Goal: Information Seeking & Learning: Learn about a topic

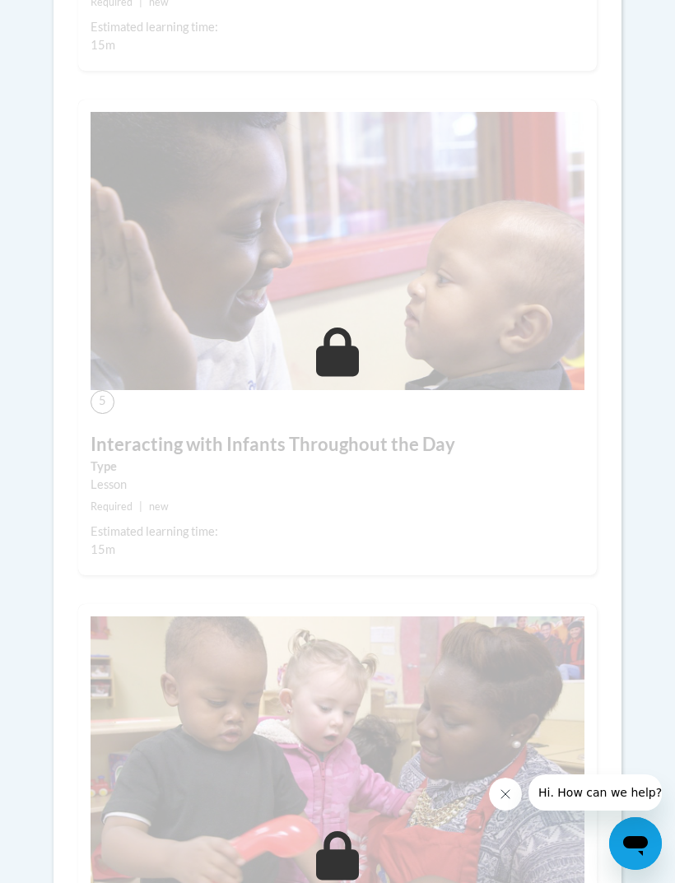
scroll to position [2084, 0]
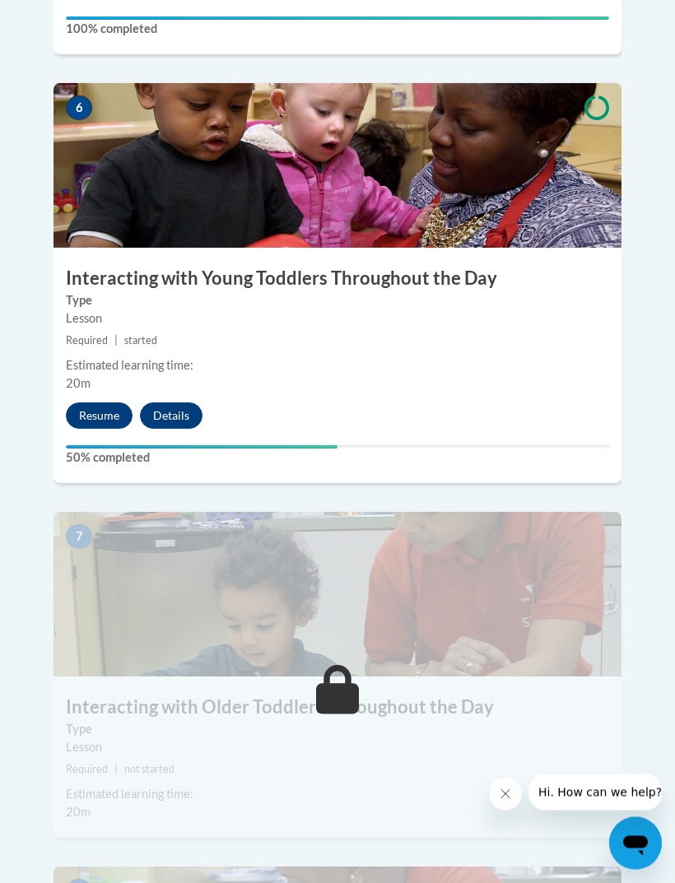
scroll to position [2752, 0]
click at [99, 402] on button "Resume" at bounding box center [99, 415] width 67 height 26
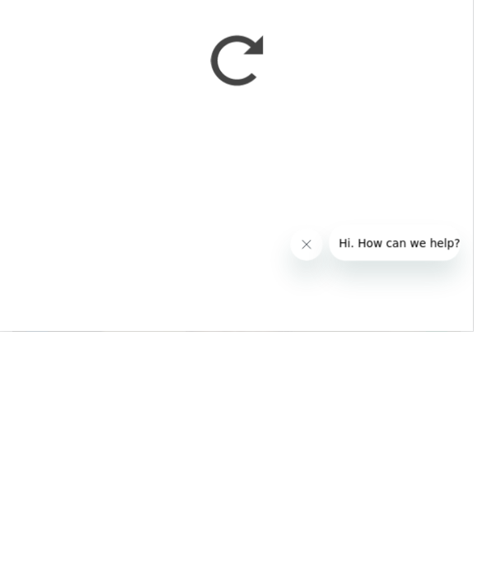
scroll to position [725, 0]
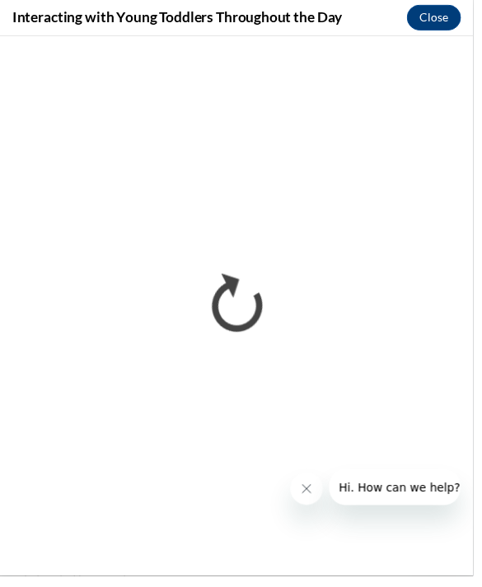
click at [339, 504] on button "Hi. How can we help?" at bounding box center [399, 487] width 143 height 36
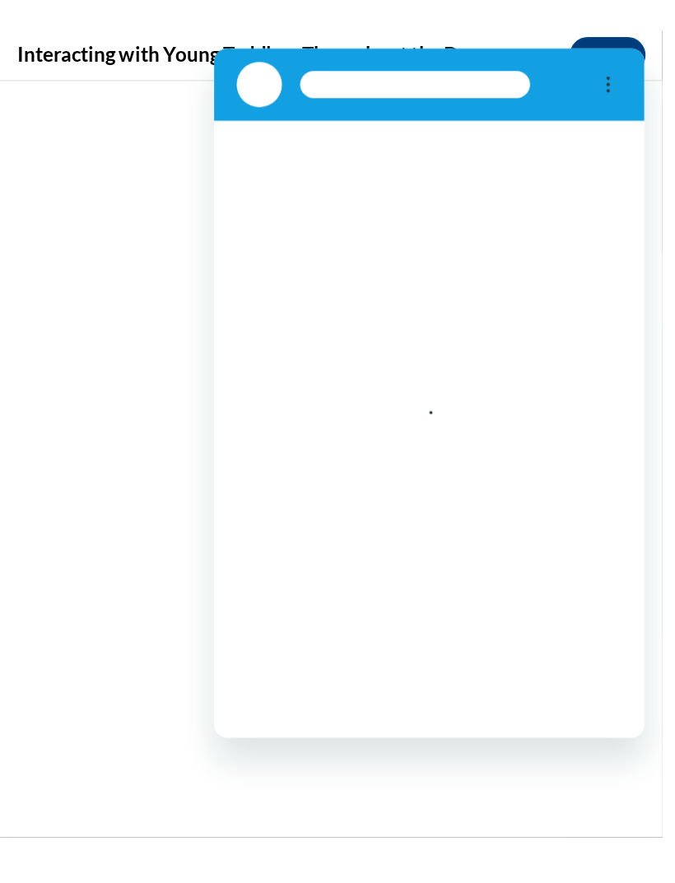
scroll to position [0, 0]
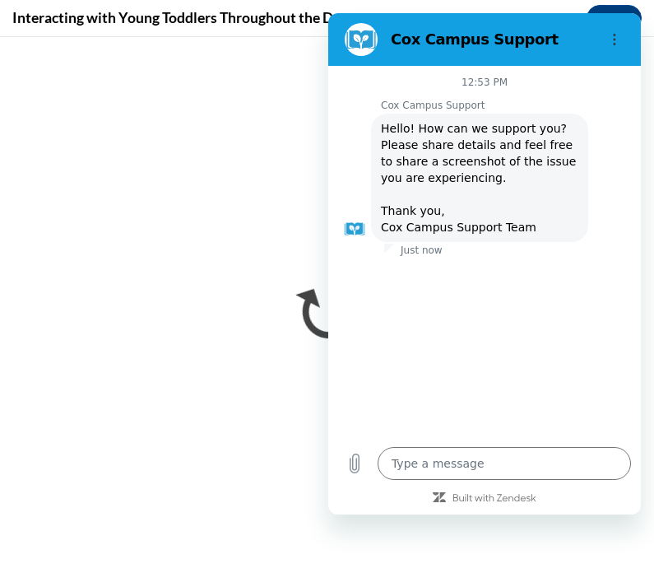
click at [603, 87] on div "12:53 PM" at bounding box center [484, 82] width 313 height 13
click at [379, 67] on div "12:53 PM Cox Campus Support Cox Campus Support says: Hello! How can we support …" at bounding box center [484, 251] width 313 height 371
click at [367, 65] on section "Cox Campus Support" at bounding box center [484, 39] width 313 height 53
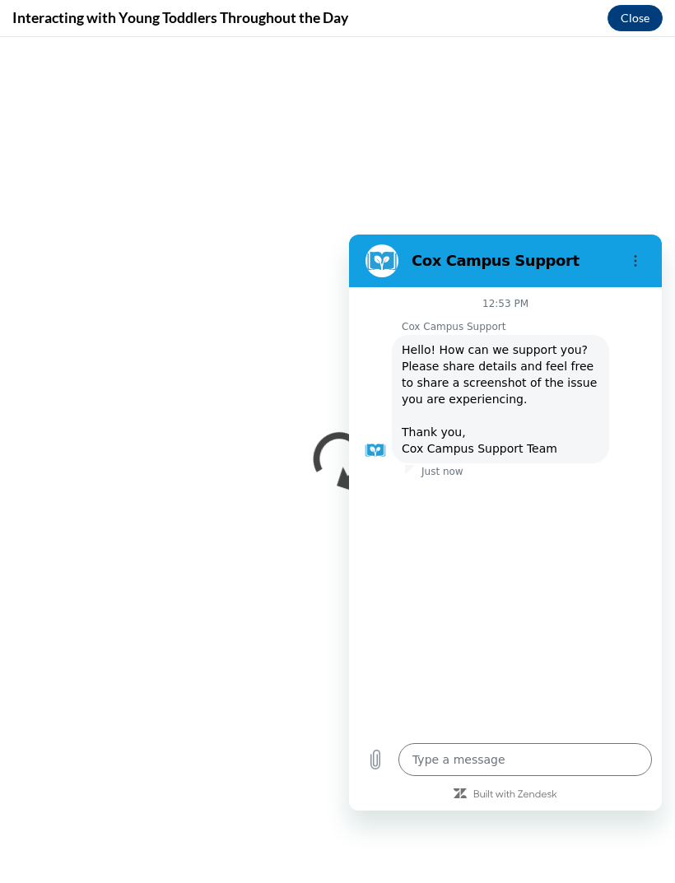
click at [633, 261] on icon "Options menu" at bounding box center [635, 260] width 13 height 13
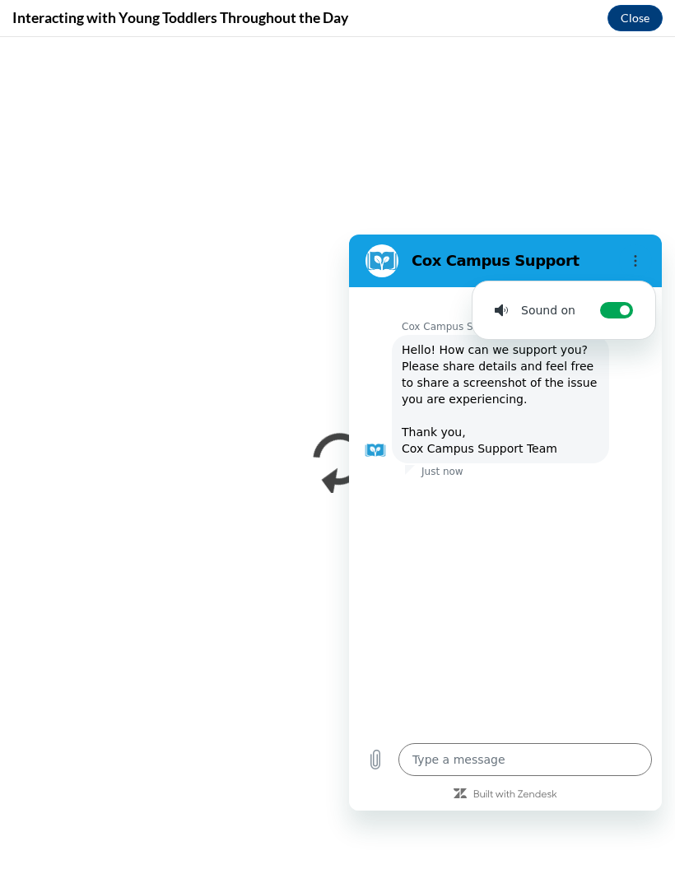
click at [642, 267] on icon "Options menu" at bounding box center [635, 260] width 13 height 13
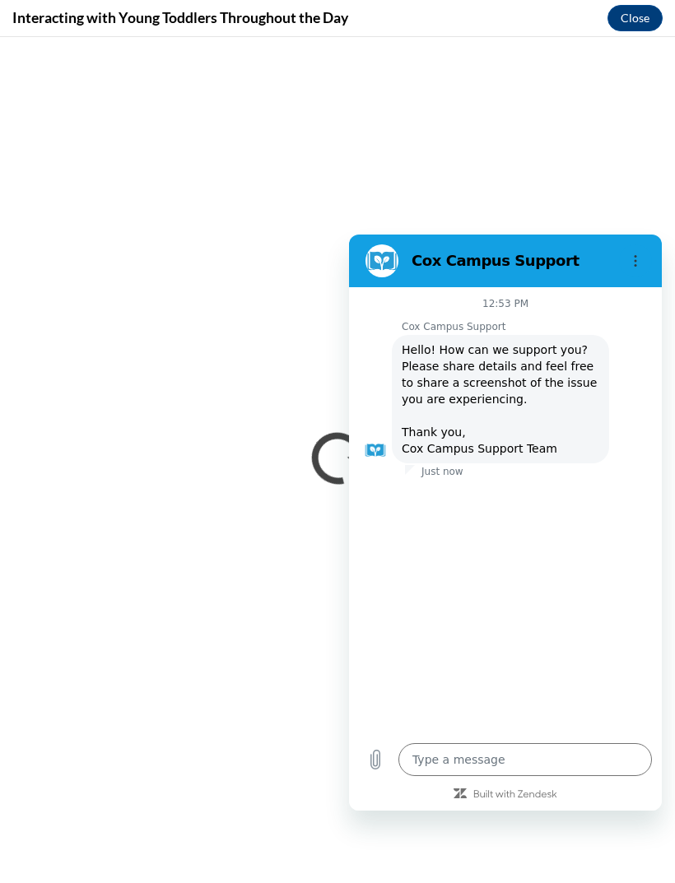
click at [395, 263] on figure at bounding box center [381, 260] width 33 height 33
click at [393, 249] on figure at bounding box center [381, 260] width 33 height 33
click at [634, 17] on button "Close" at bounding box center [634, 18] width 55 height 26
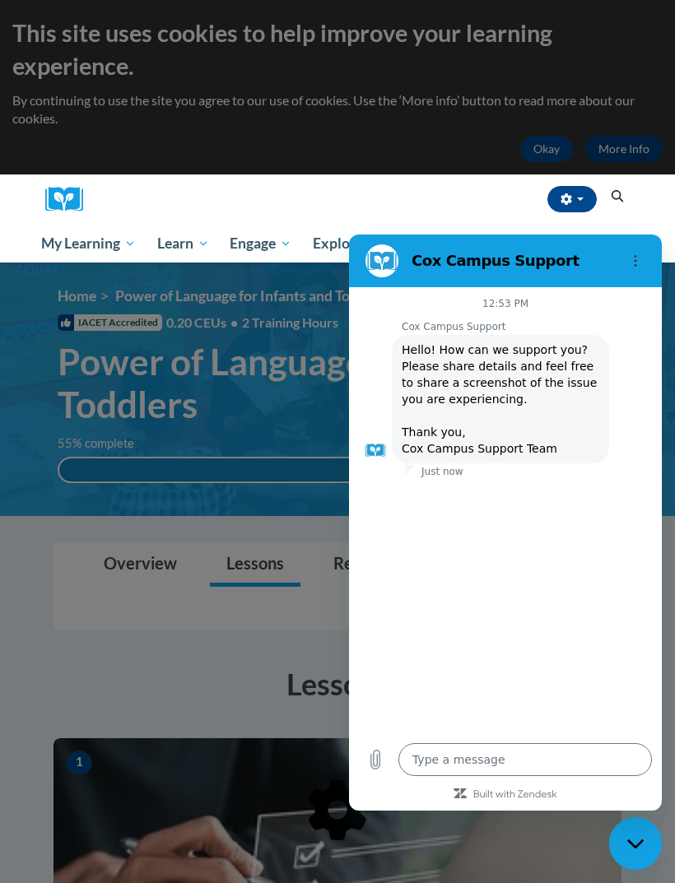
click at [630, 293] on div "12:53 PM Cox Campus Support Cox Campus Support says: Hello! How can we support …" at bounding box center [505, 510] width 313 height 446
click at [638, 844] on icon "Close messaging window" at bounding box center [634, 843] width 16 height 9
type textarea "x"
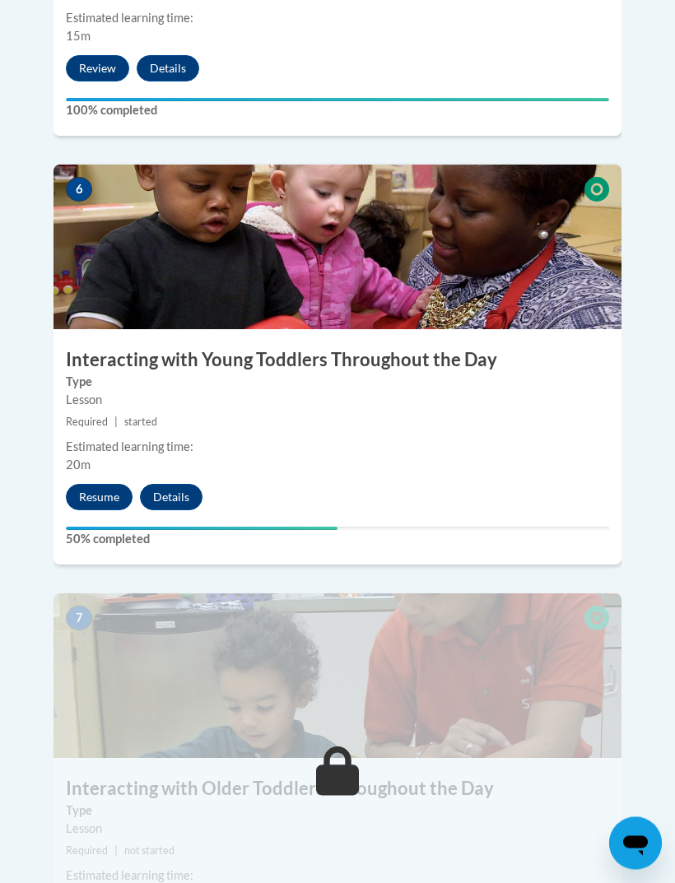
scroll to position [2672, 0]
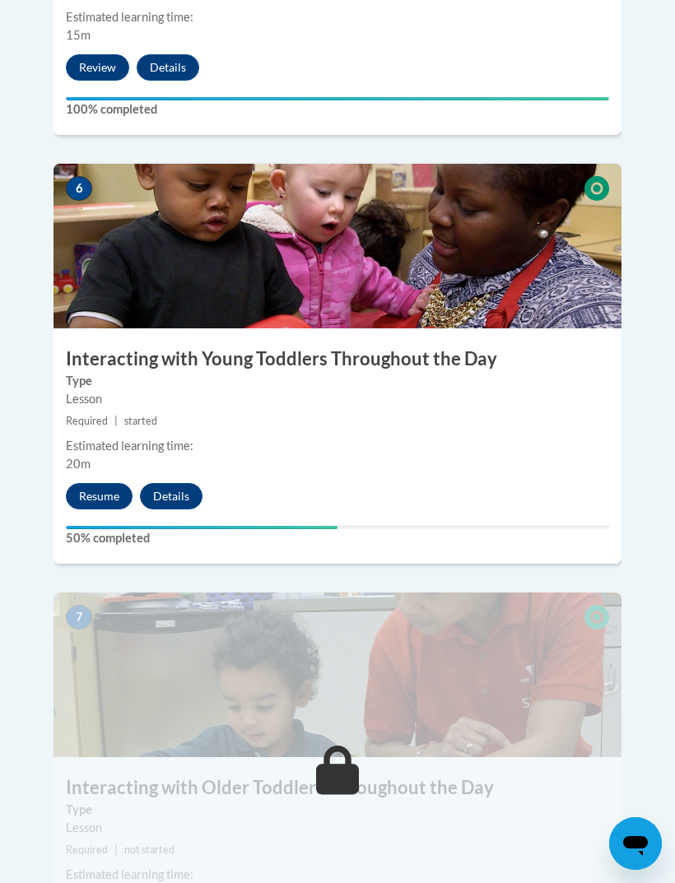
click at [109, 483] on button "Resume" at bounding box center [99, 496] width 67 height 26
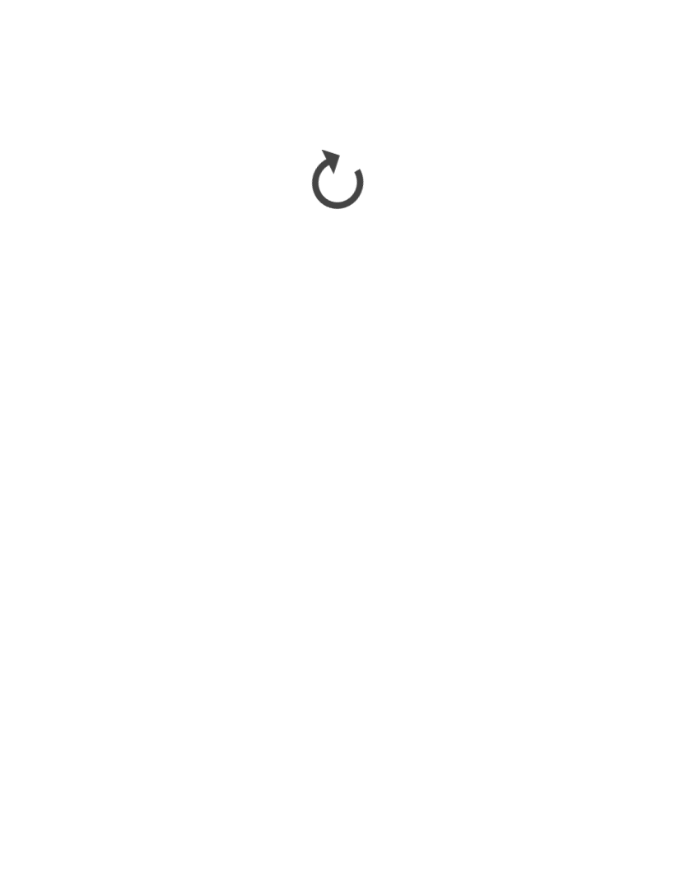
scroll to position [3030, 0]
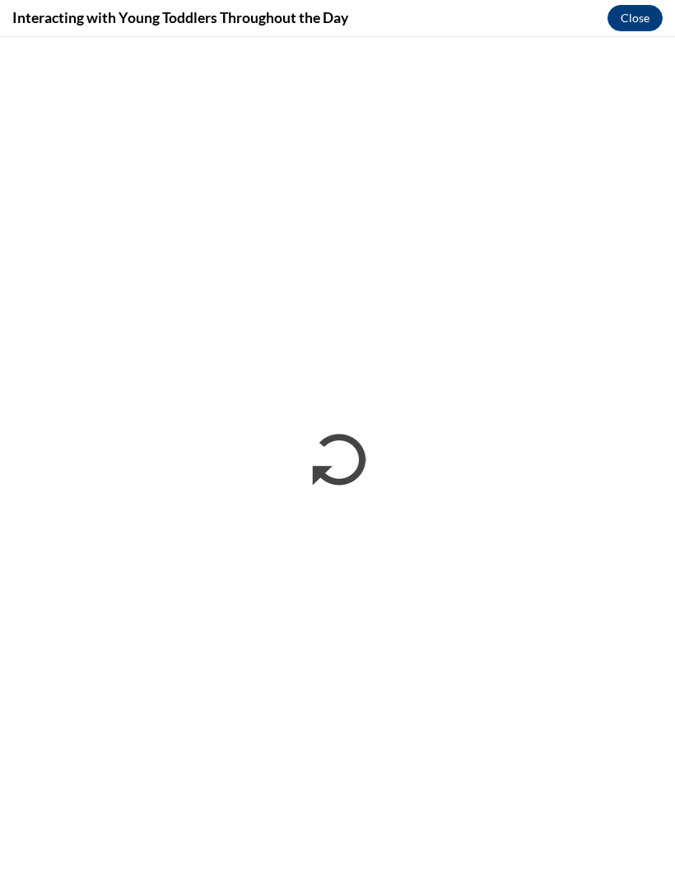
click at [637, 6] on button "Close" at bounding box center [634, 18] width 55 height 26
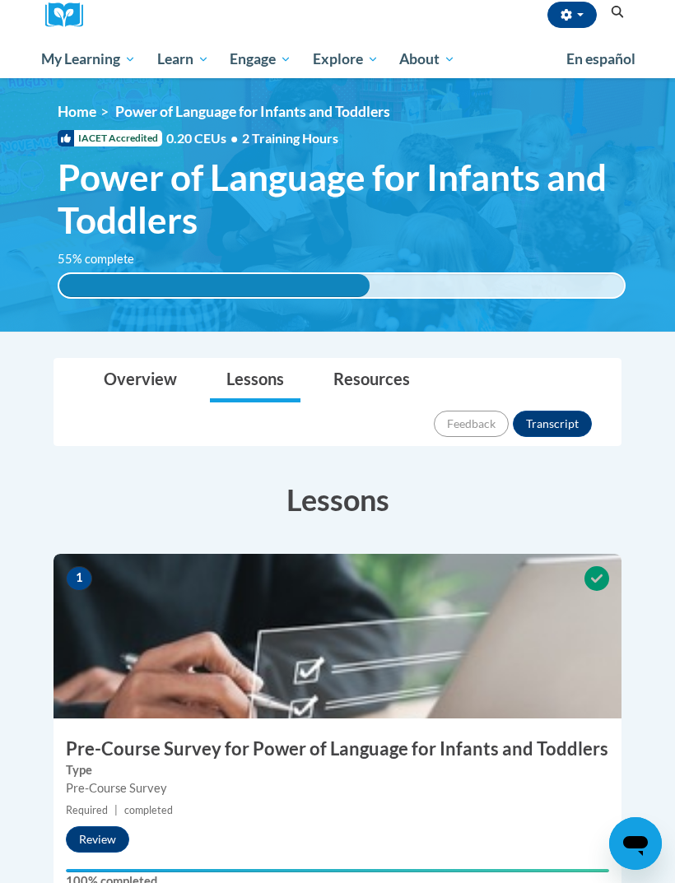
scroll to position [0, 0]
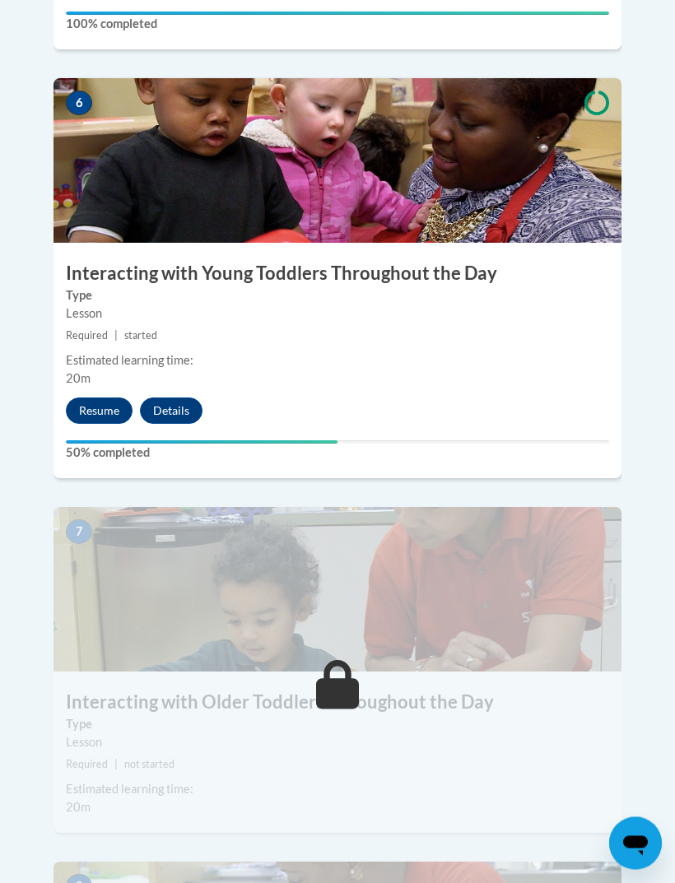
scroll to position [2752, 0]
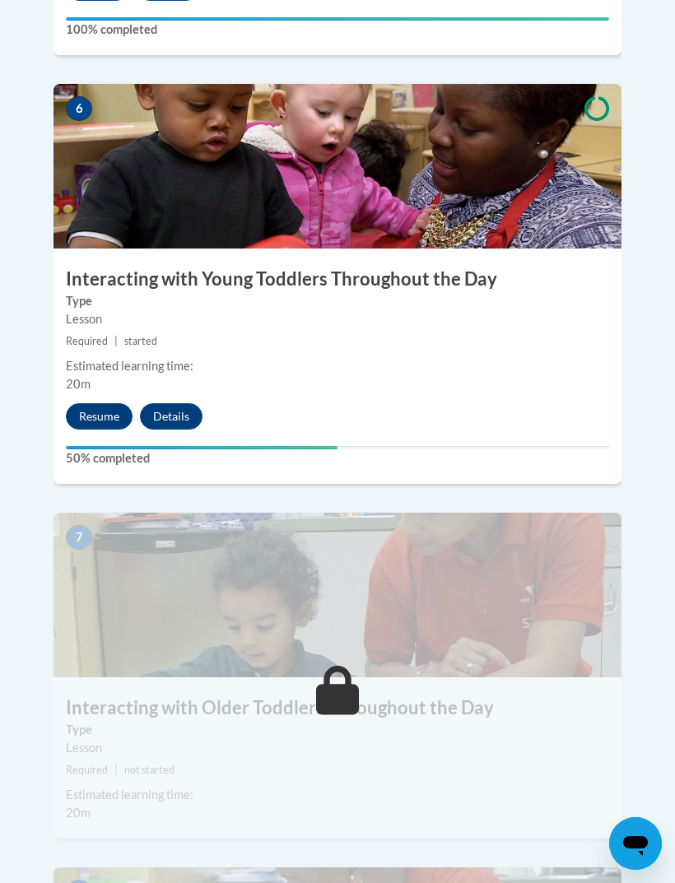
click at [119, 403] on button "Resume" at bounding box center [99, 416] width 67 height 26
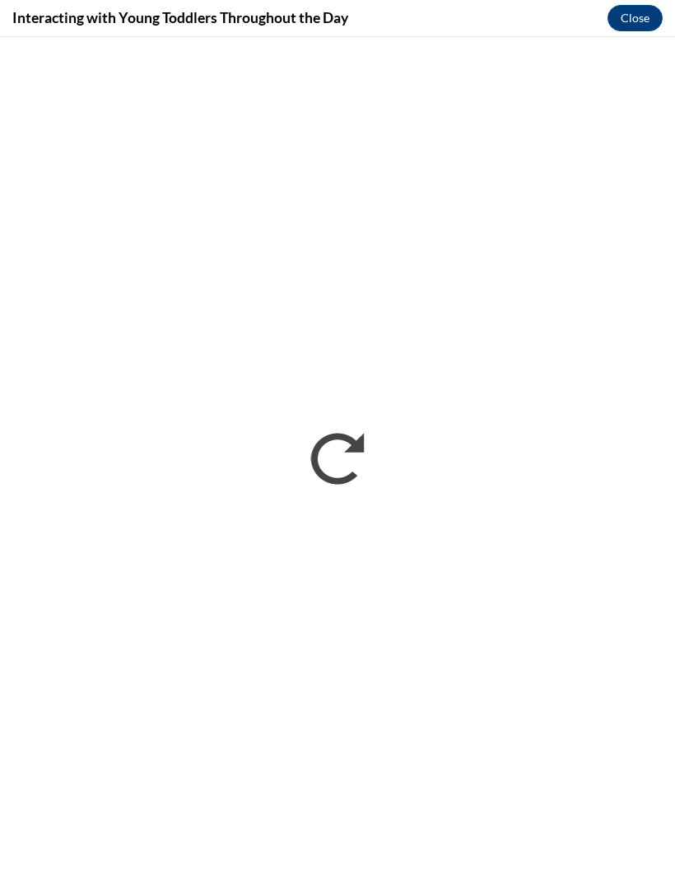
scroll to position [2804, 0]
click at [643, 17] on button "Close" at bounding box center [634, 18] width 55 height 26
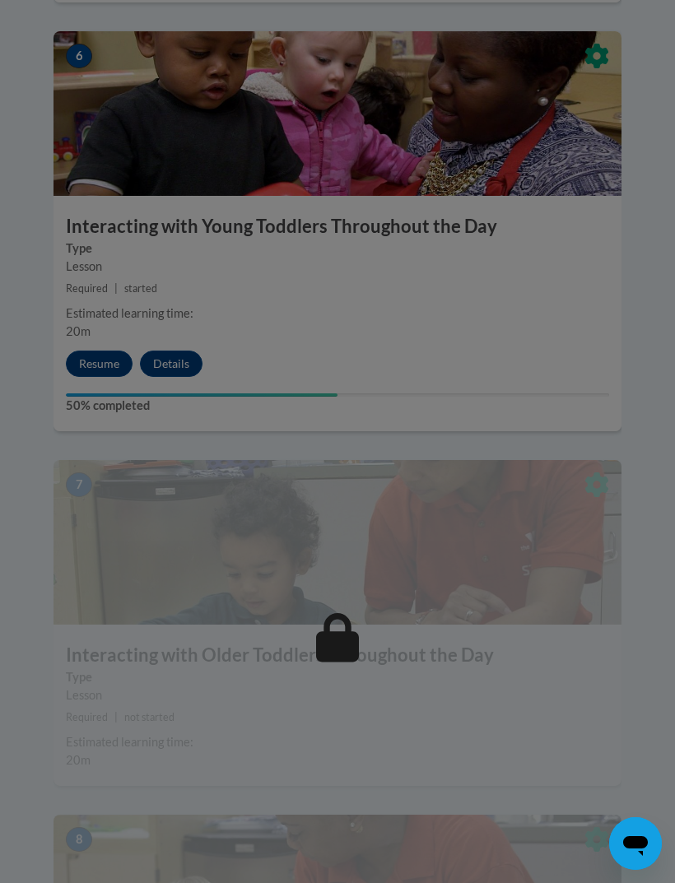
click at [102, 314] on div at bounding box center [337, 441] width 675 height 883
click at [113, 324] on div at bounding box center [337, 441] width 675 height 883
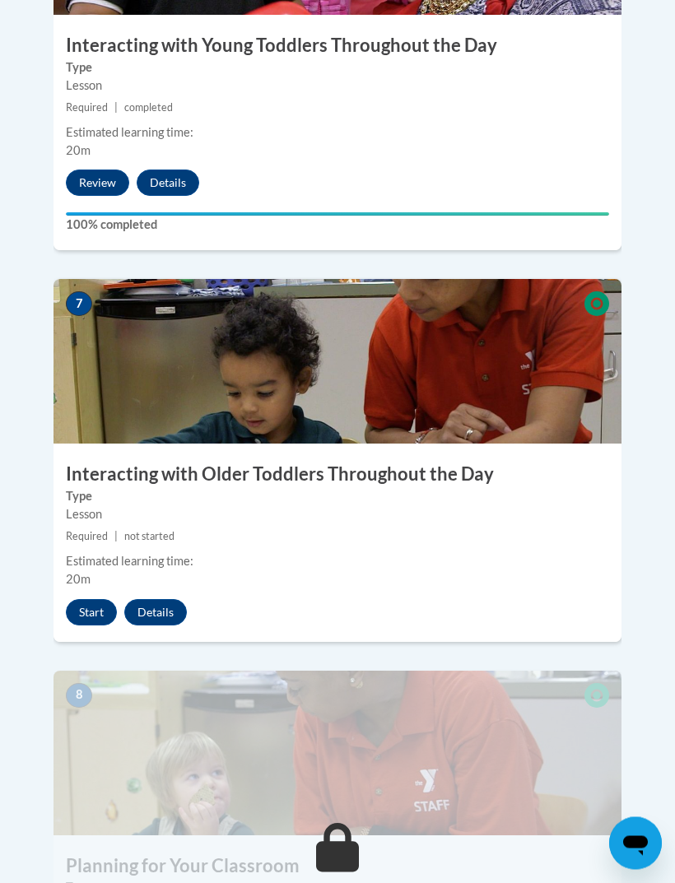
scroll to position [2984, 0]
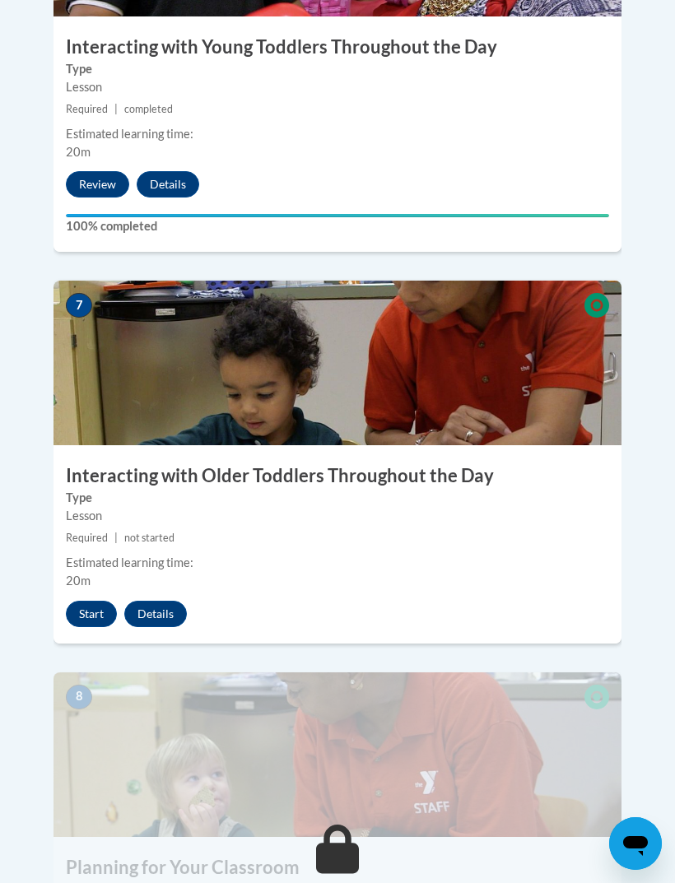
click at [115, 601] on button "Start" at bounding box center [91, 614] width 51 height 26
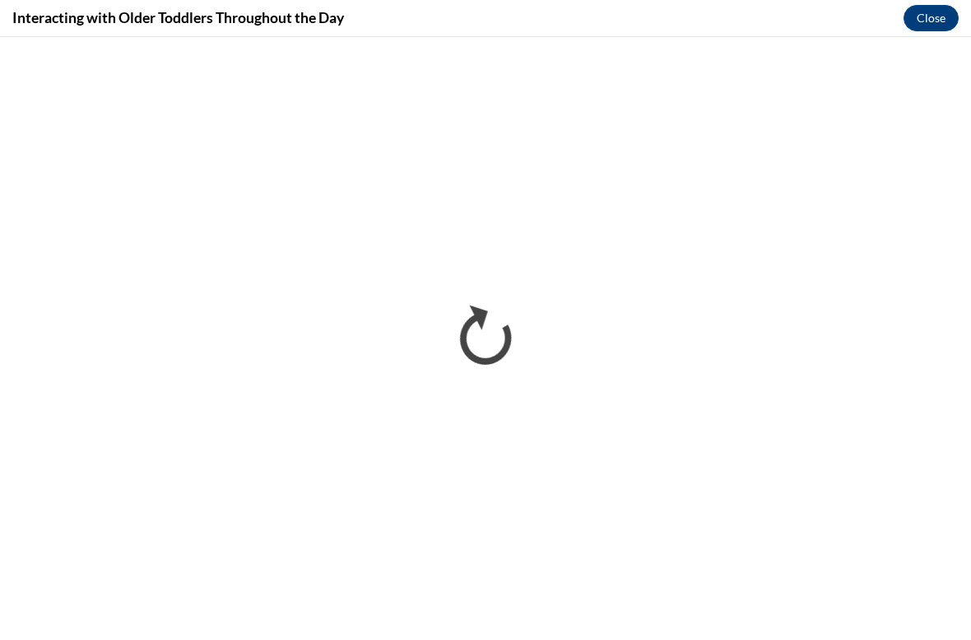
scroll to position [2095, 0]
